Goal: Information Seeking & Learning: Learn about a topic

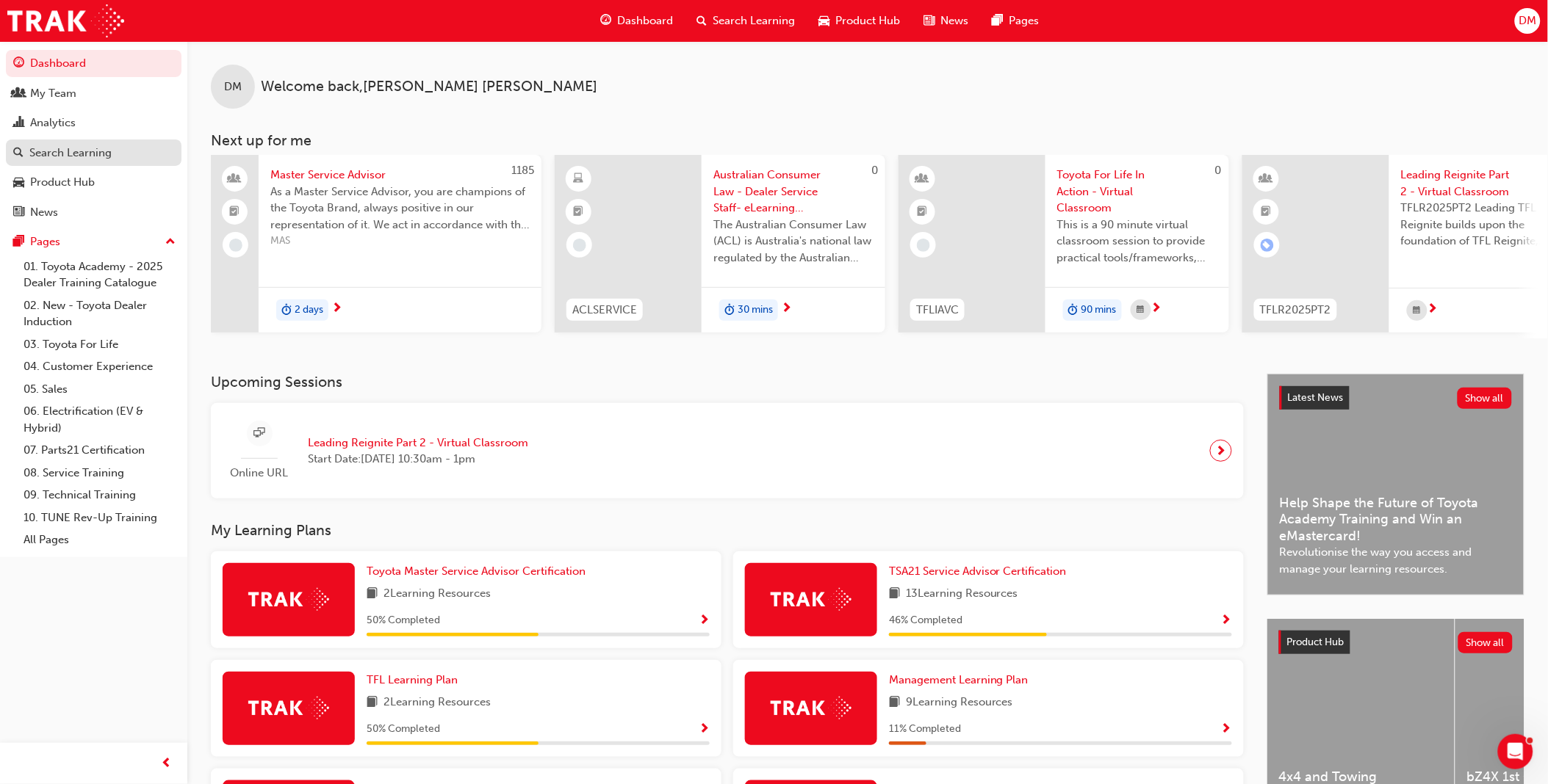
click at [97, 159] on div "Search Learning" at bounding box center [71, 153] width 82 height 17
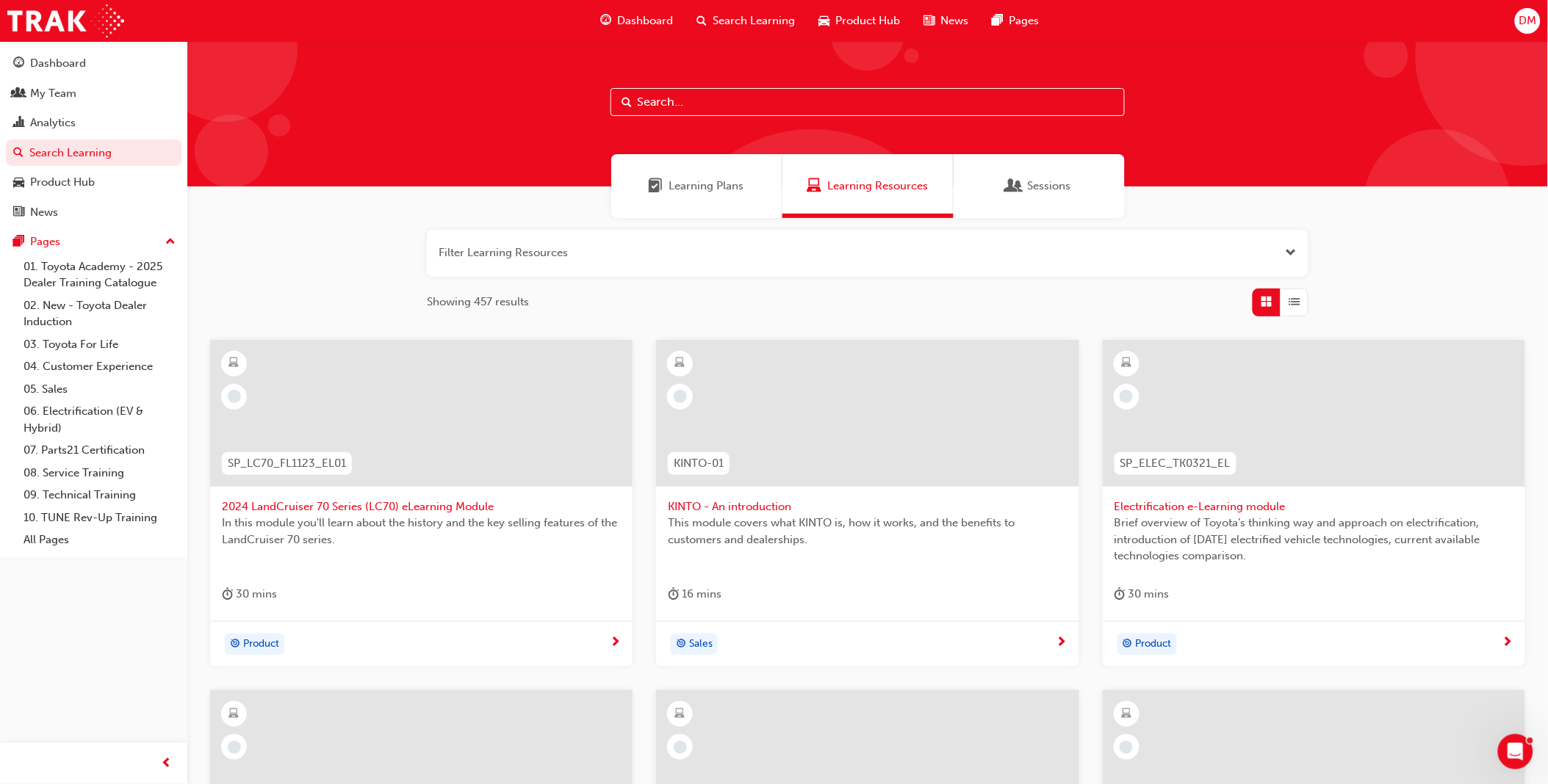
click at [997, 186] on div "Sessions" at bounding box center [1039, 186] width 171 height 64
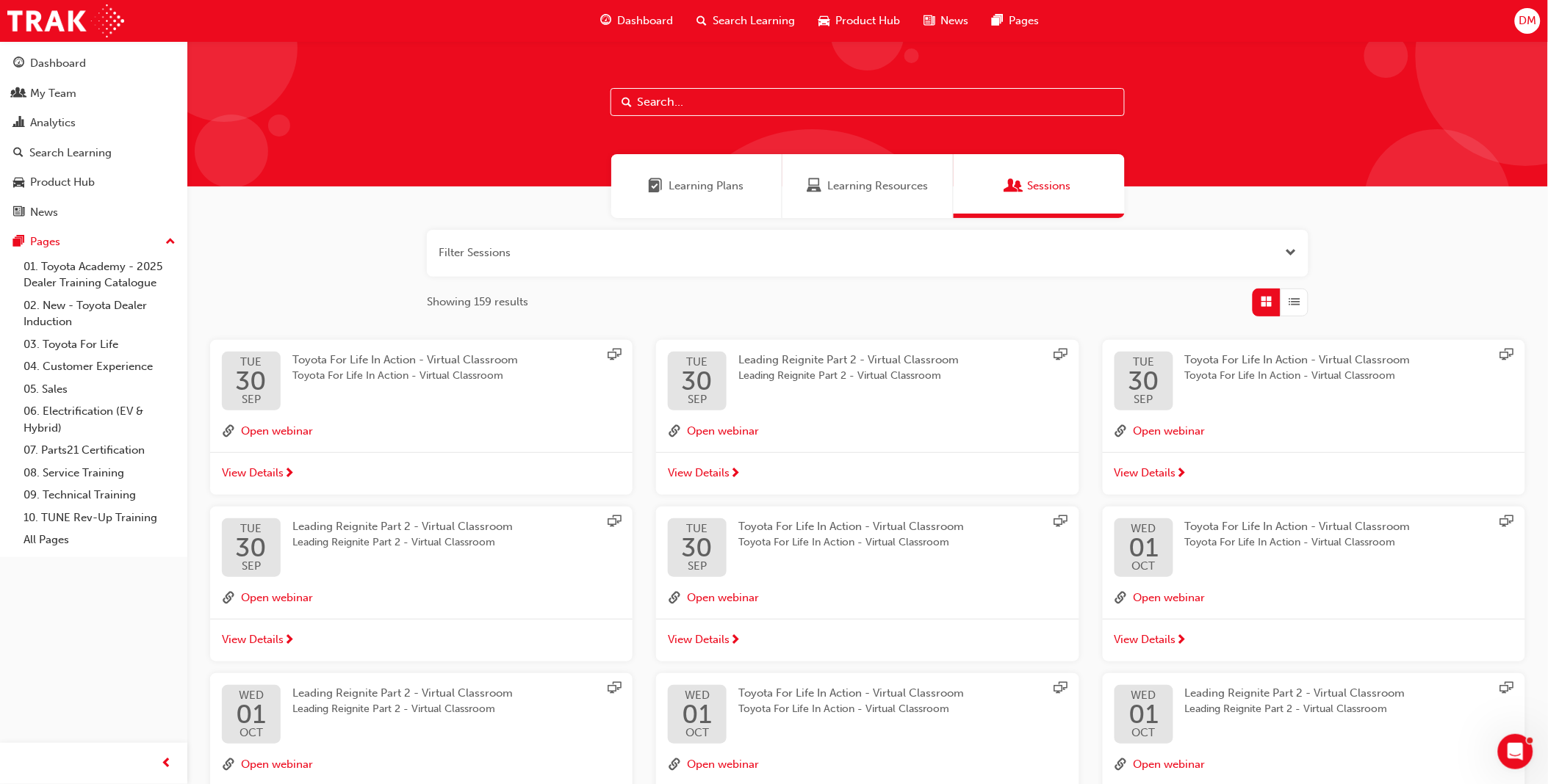
click at [741, 100] on input "text" at bounding box center [867, 102] width 514 height 28
type input "service advisor"
